Goal: Communication & Community: Participate in discussion

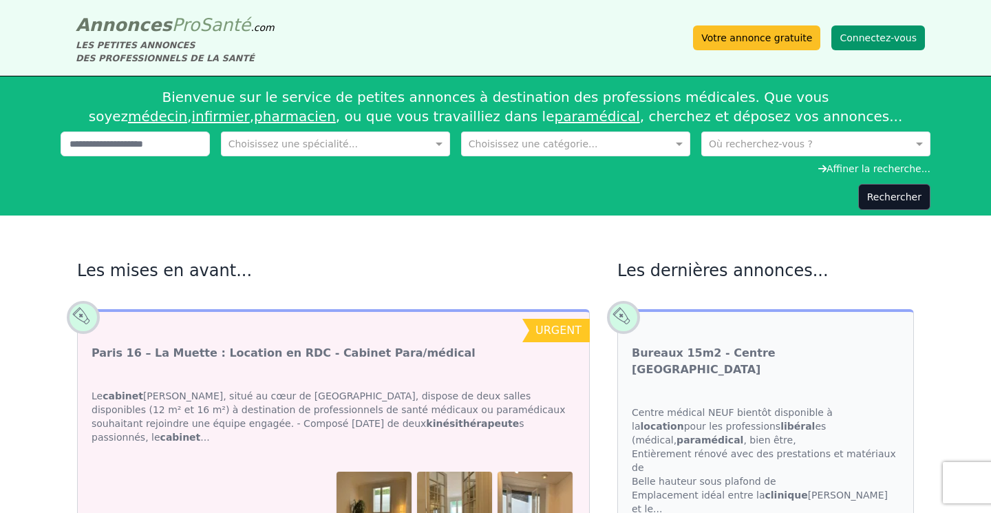
click at [876, 42] on button "Connectez-vous" at bounding box center [879, 37] width 94 height 25
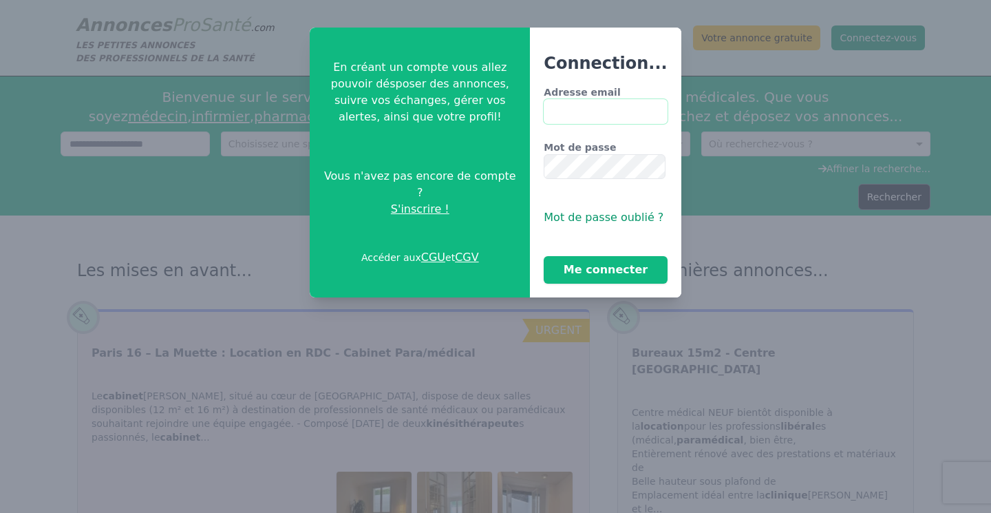
type input "**********"
click at [601, 270] on button "Me connecter" at bounding box center [605, 270] width 123 height 28
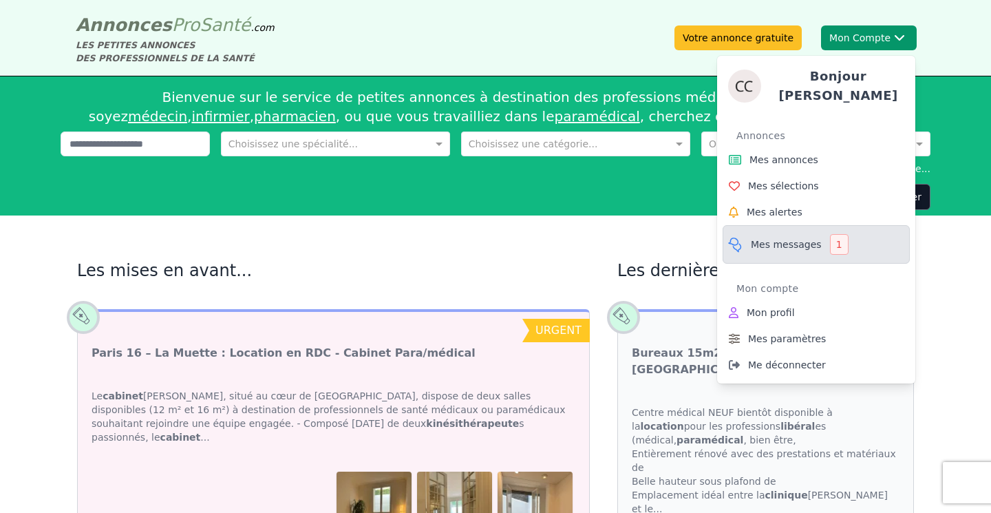
click at [785, 240] on span "Mes messages" at bounding box center [786, 245] width 71 height 14
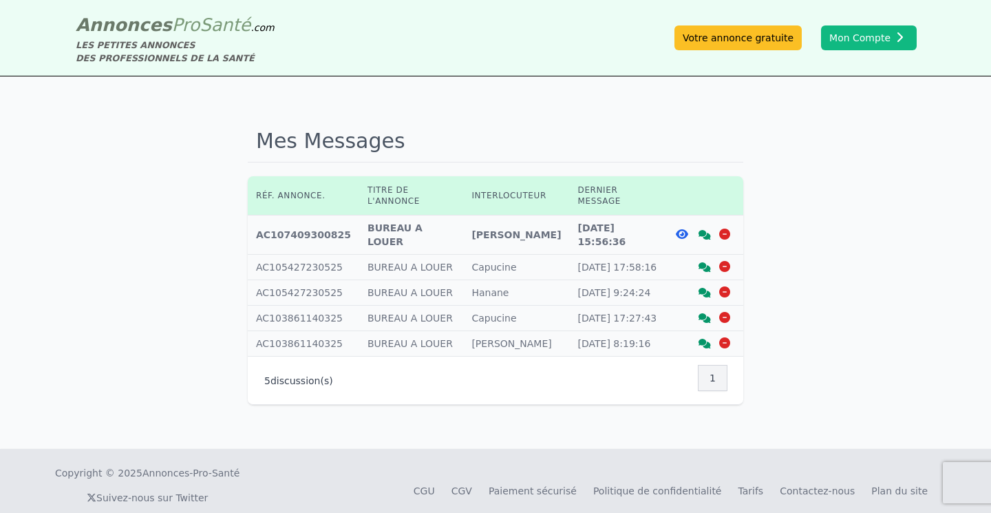
click at [682, 235] on icon at bounding box center [682, 234] width 12 height 11
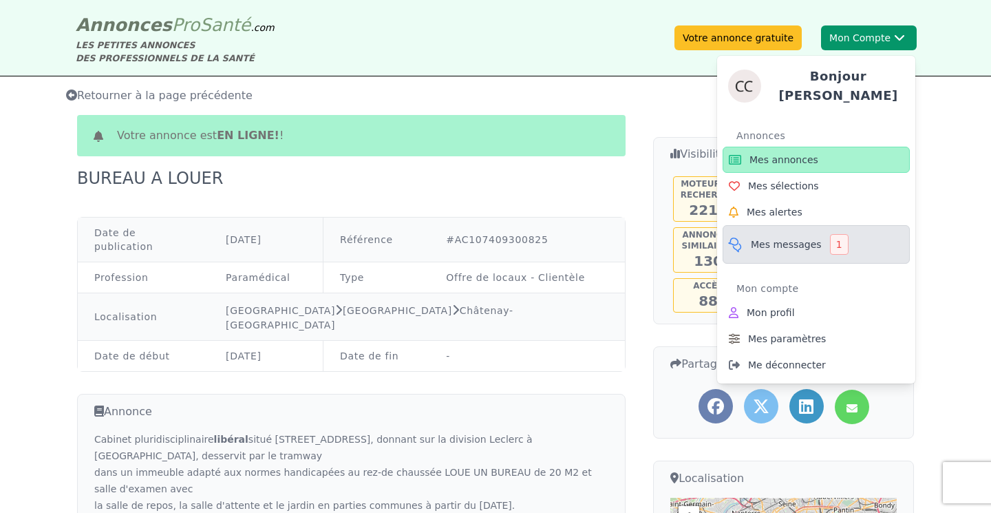
click at [739, 242] on icon at bounding box center [735, 244] width 17 height 17
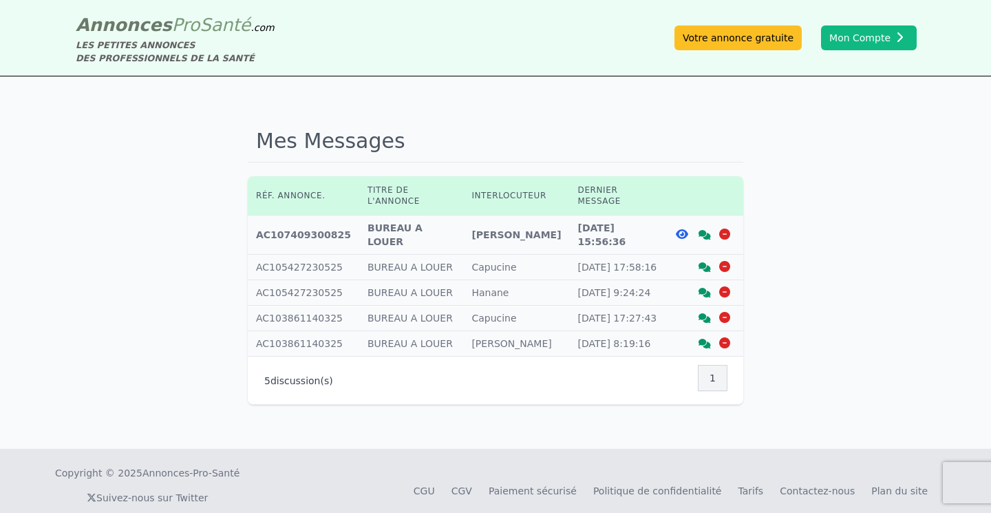
click at [702, 233] on icon at bounding box center [705, 235] width 12 height 10
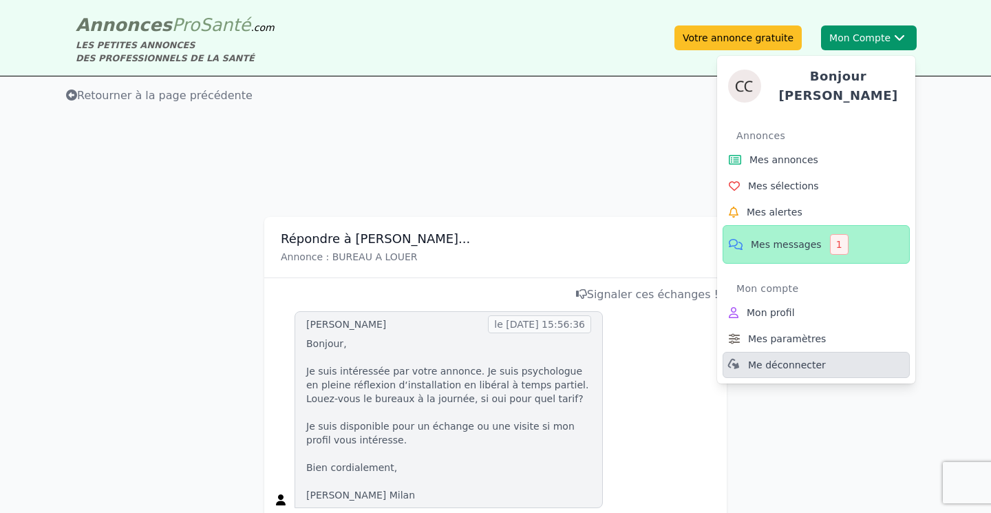
click at [786, 360] on span "Me déconnecter" at bounding box center [787, 365] width 78 height 14
